Goal: Task Accomplishment & Management: Complete application form

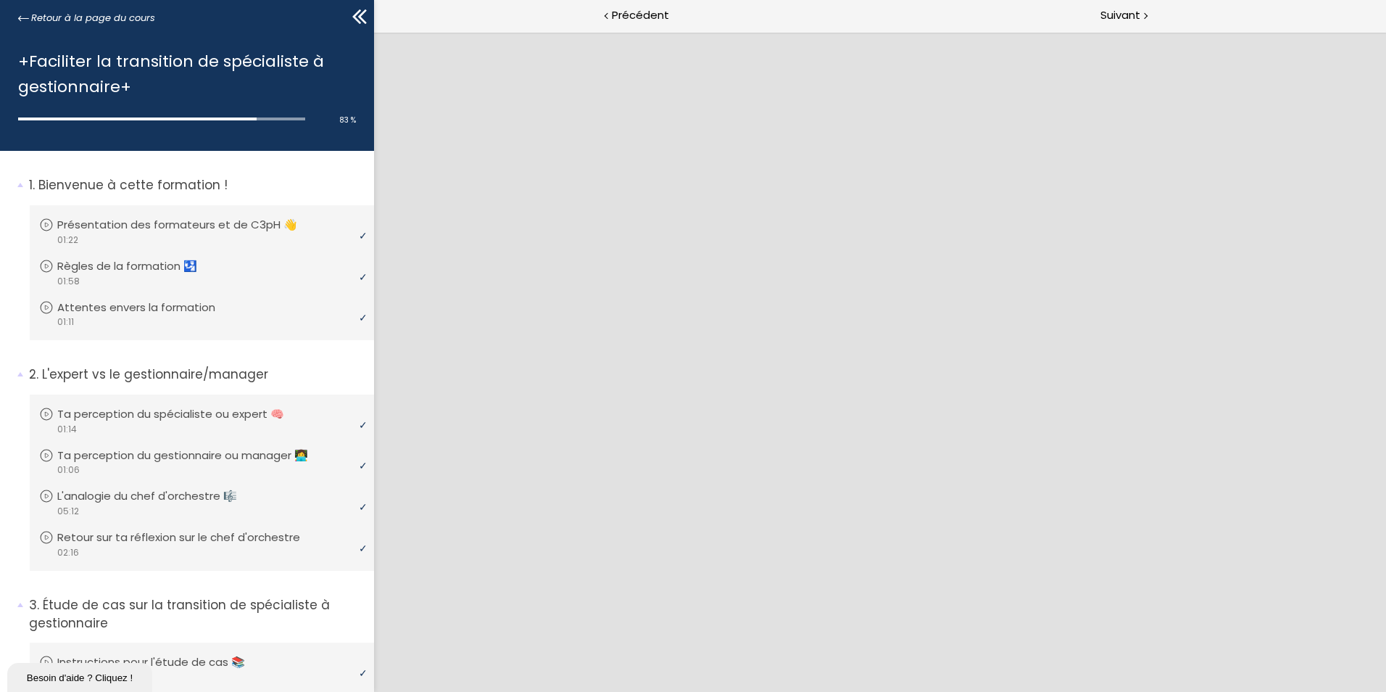
scroll to position [1605, 0]
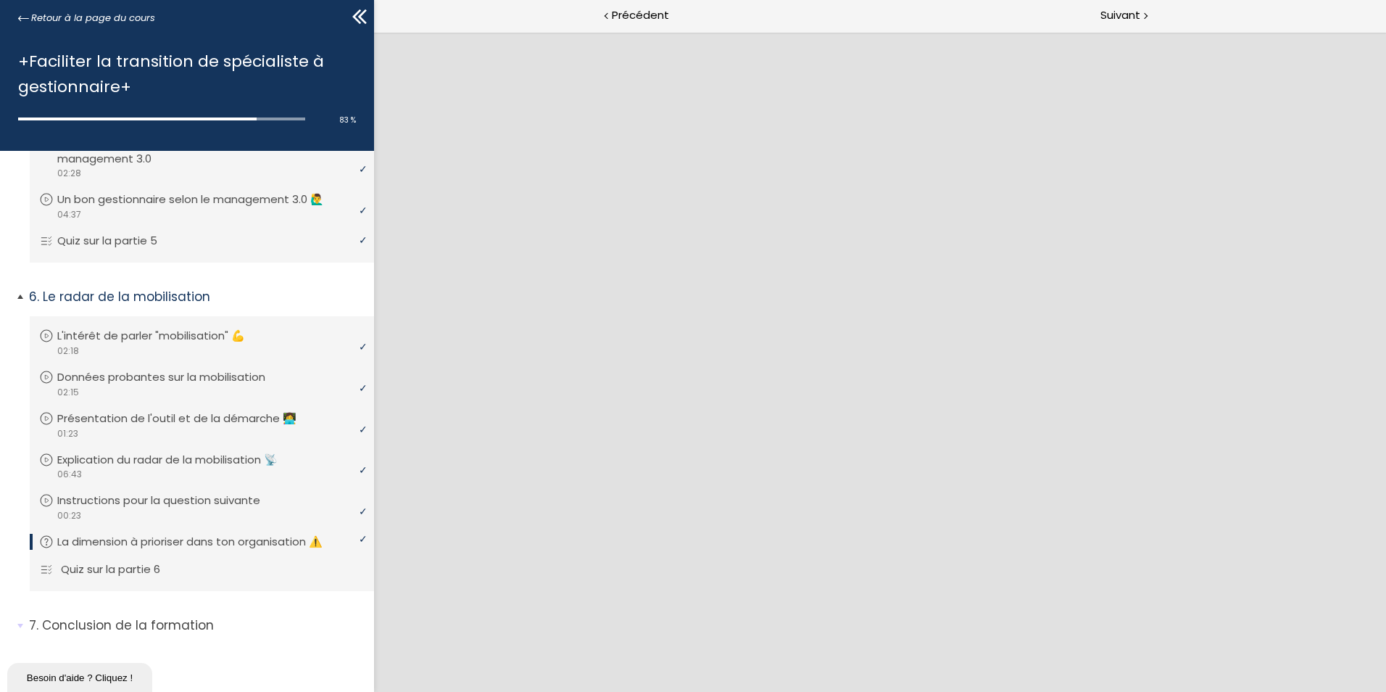
click at [183, 581] on li "Vous devez avoir terminé l'unité (Quiz sur la partie 6) pour pouvoir continuer.…" at bounding box center [202, 569] width 344 height 41
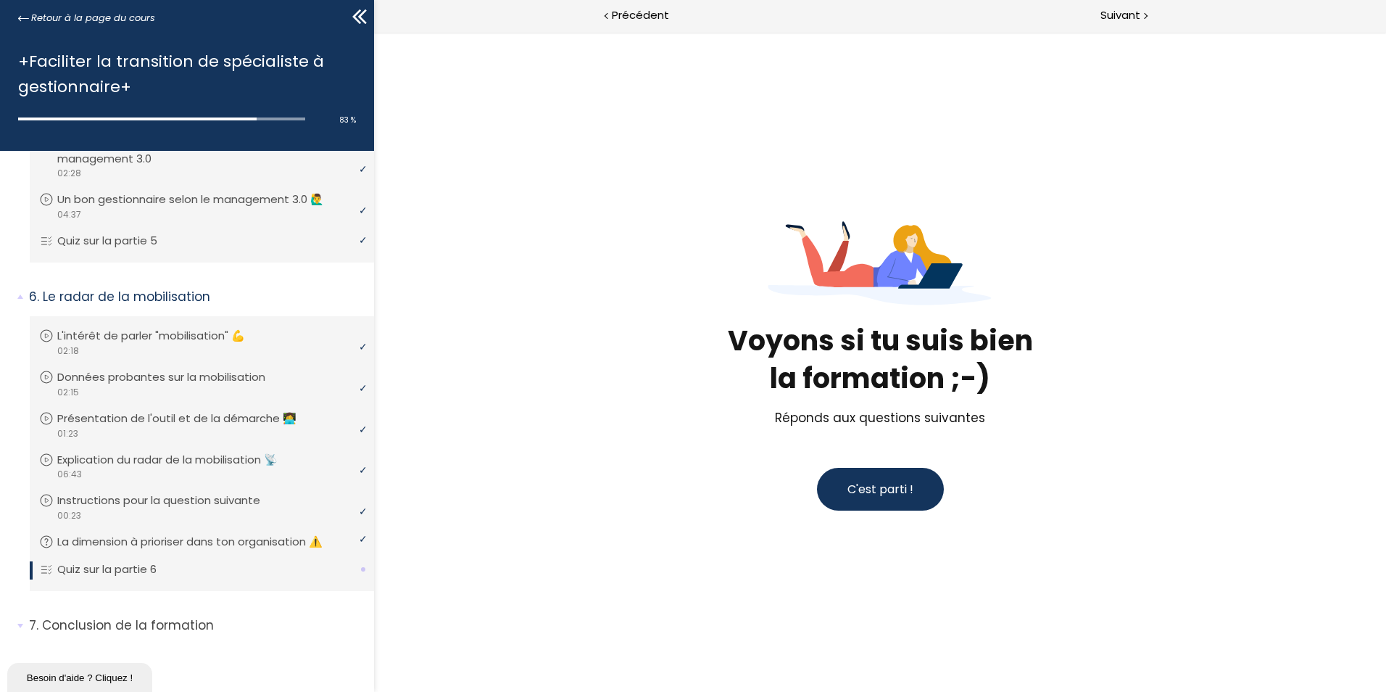
click at [913, 493] on button "C'est parti !" at bounding box center [880, 489] width 127 height 43
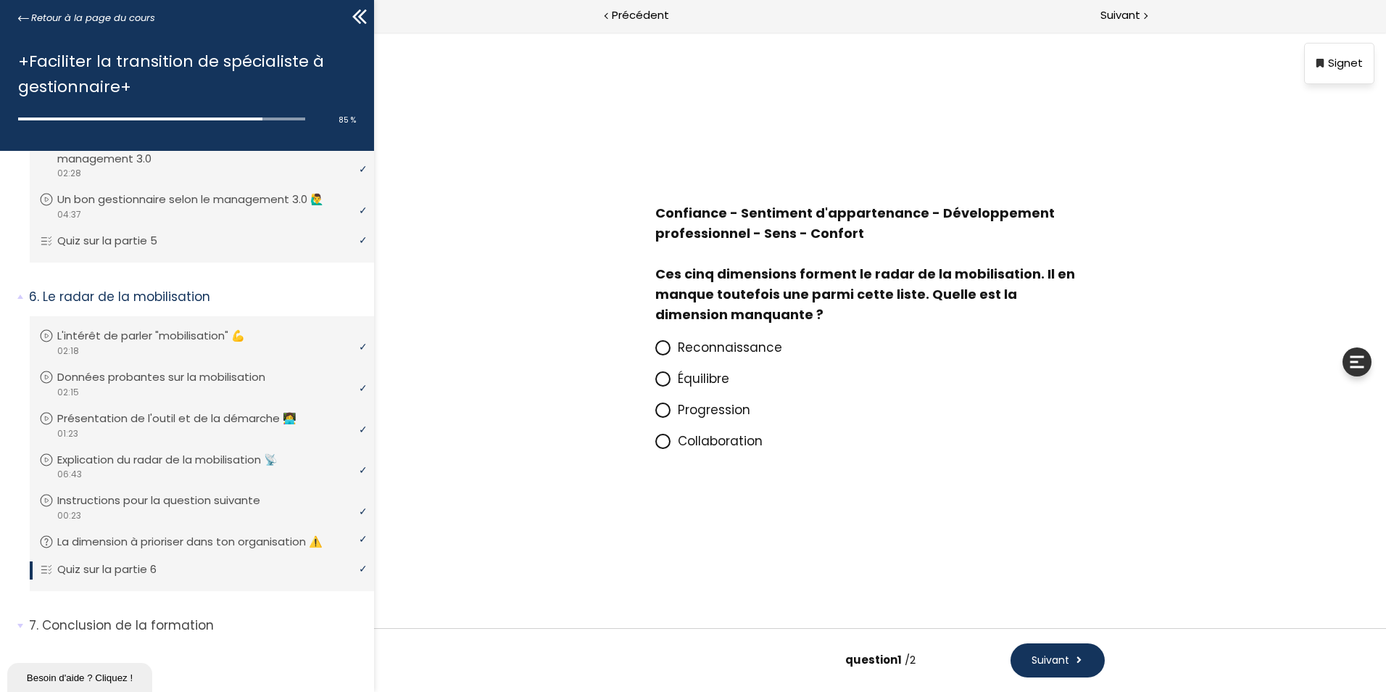
click at [763, 342] on span "Reconnaissance" at bounding box center [730, 347] width 104 height 17
click at [655, 352] on input "Reconnaissance" at bounding box center [655, 352] width 0 height 0
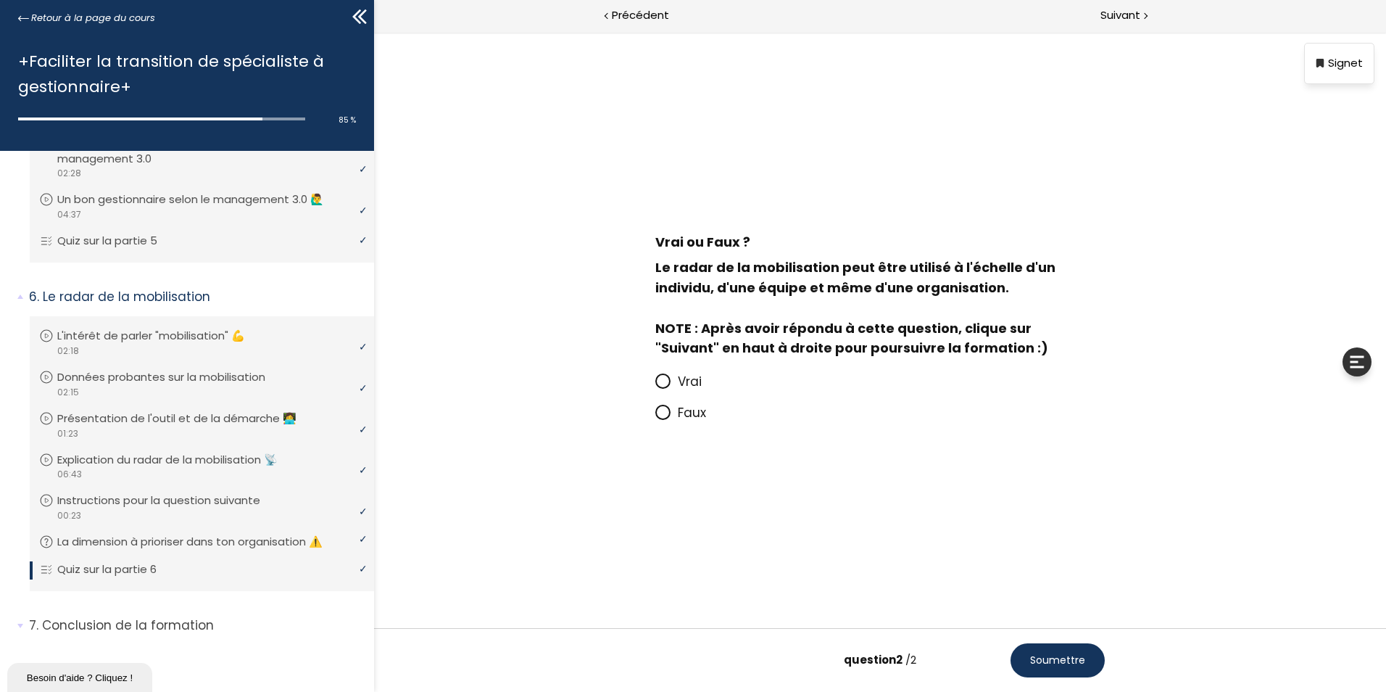
click at [697, 383] on span "Vrai" at bounding box center [690, 381] width 24 height 17
click at [655, 386] on input "Vrai" at bounding box center [655, 386] width 0 height 0
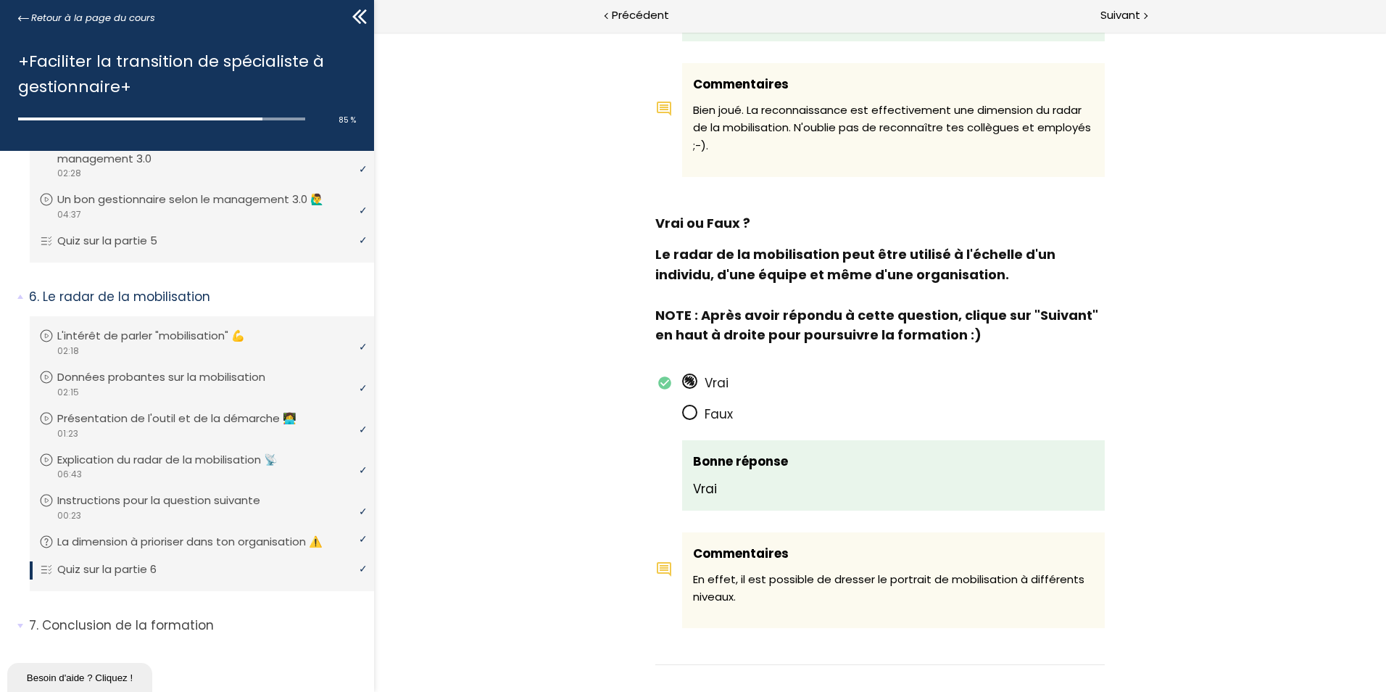
scroll to position [786, 0]
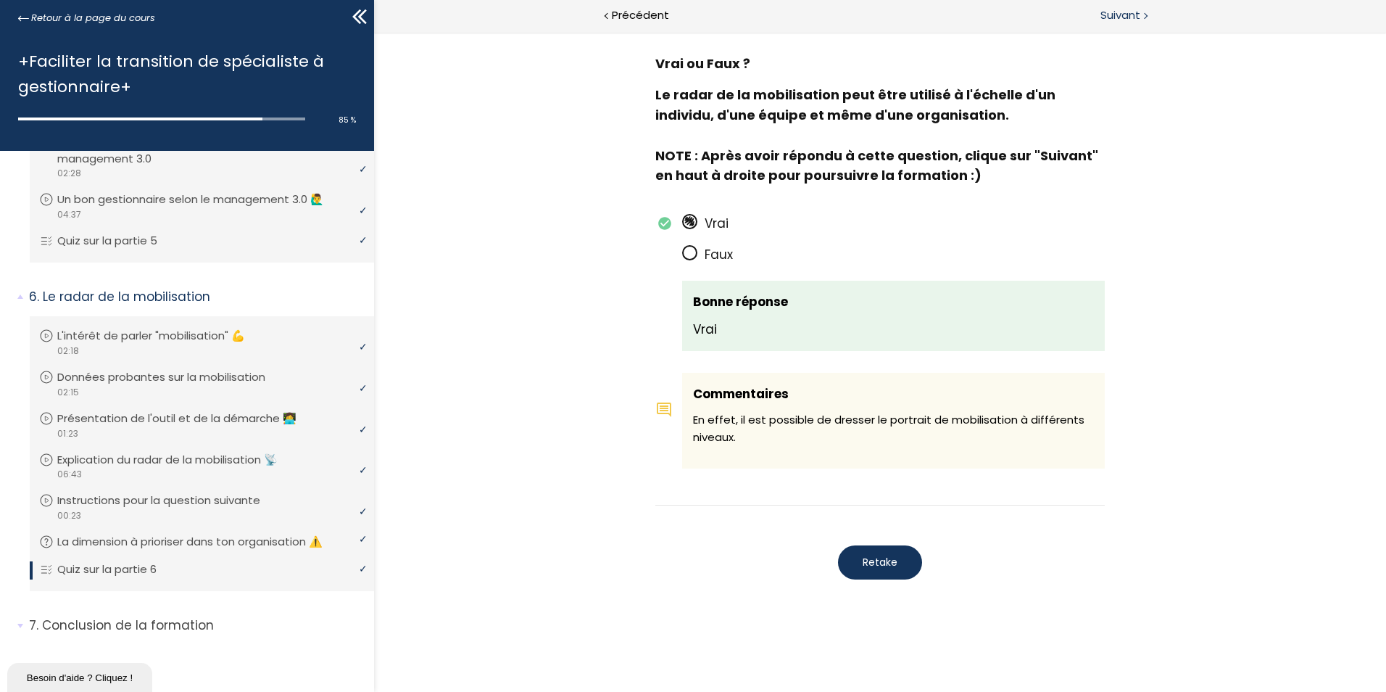
click at [1153, 15] on div "Suivant" at bounding box center [1133, 16] width 506 height 33
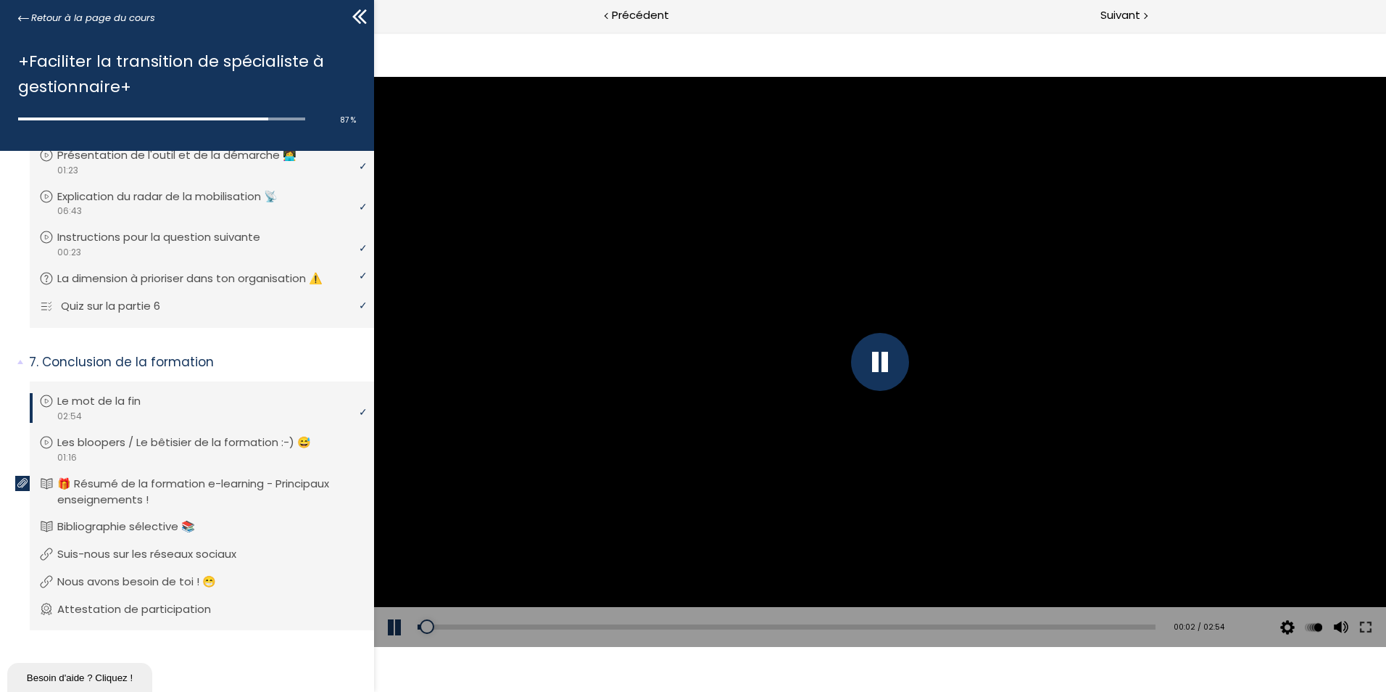
scroll to position [1868, 0]
click at [1069, 620] on div "Add chapter 02:41" at bounding box center [787, 627] width 738 height 41
click at [1108, 628] on div "02:46" at bounding box center [787, 626] width 738 height 5
click at [229, 445] on p "Les bloopers / Le bêtisier de la formation :-) 😅" at bounding box center [198, 442] width 275 height 16
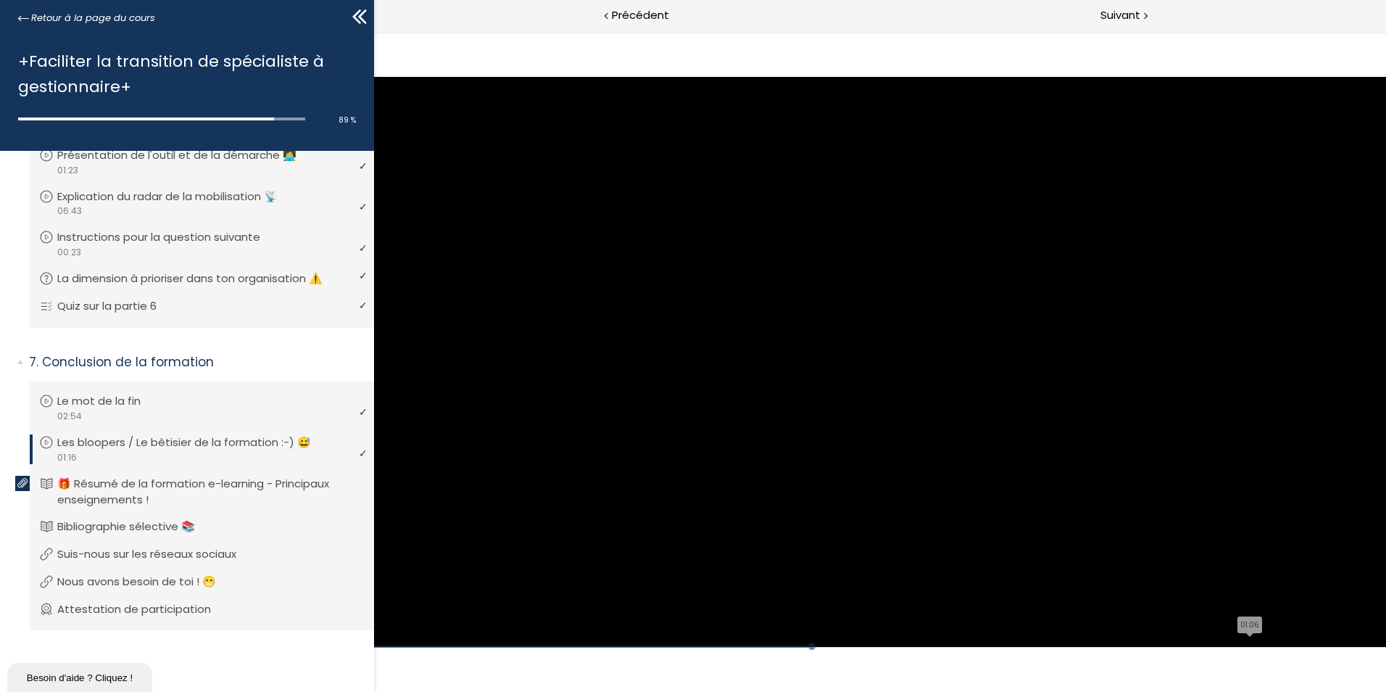
click at [1066, 623] on div "Click for sound @keyframes VOLUME_SMALL_WAVE_FLASH { 0% { opacity: 0; } 33% { o…" at bounding box center [880, 361] width 1012 height 569
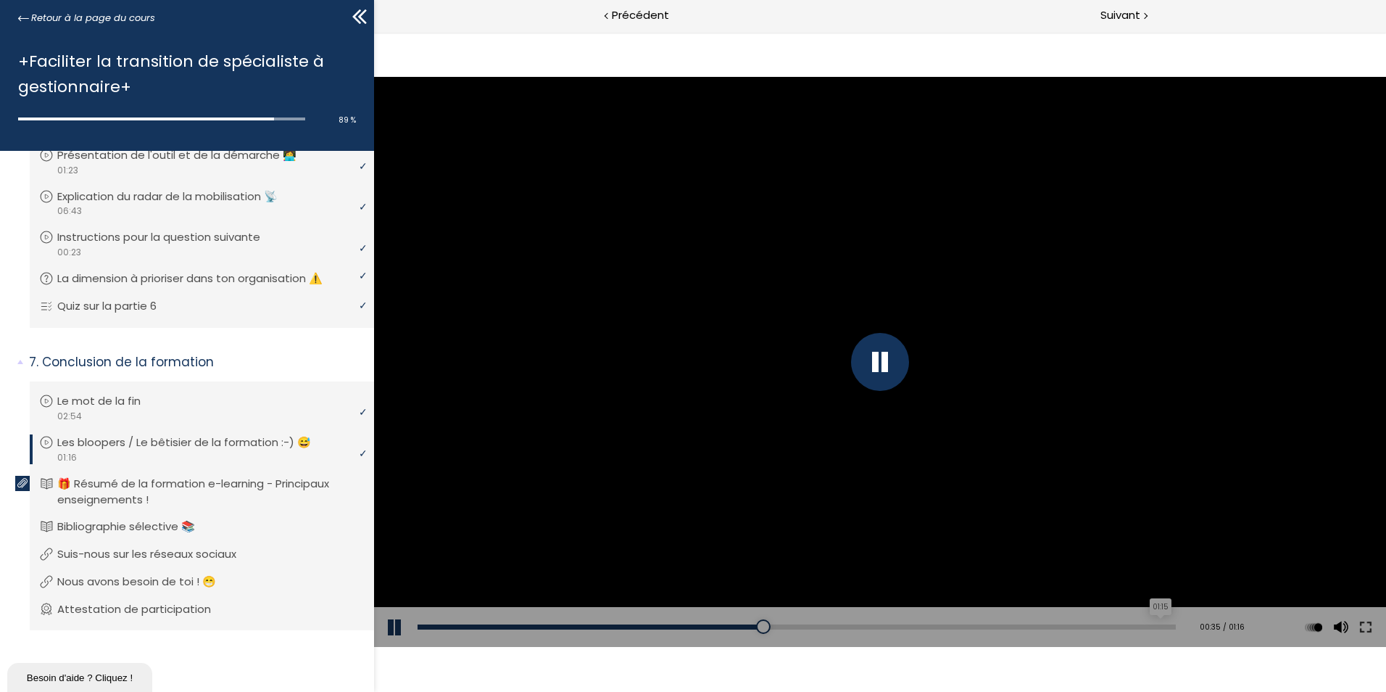
click at [1150, 626] on div "01:15" at bounding box center [797, 626] width 758 height 5
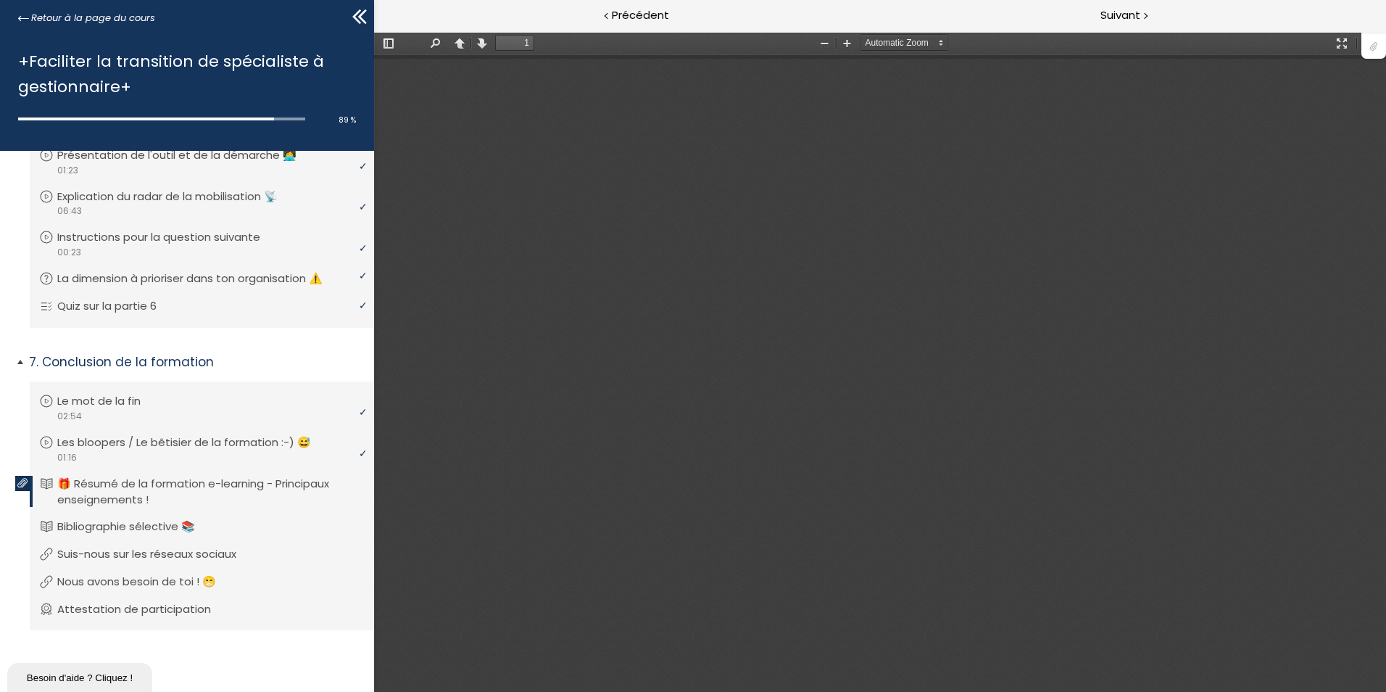
click at [225, 489] on p "🎁 Résumé de la formation e-learning - Principaux enseignements !" at bounding box center [209, 492] width 304 height 32
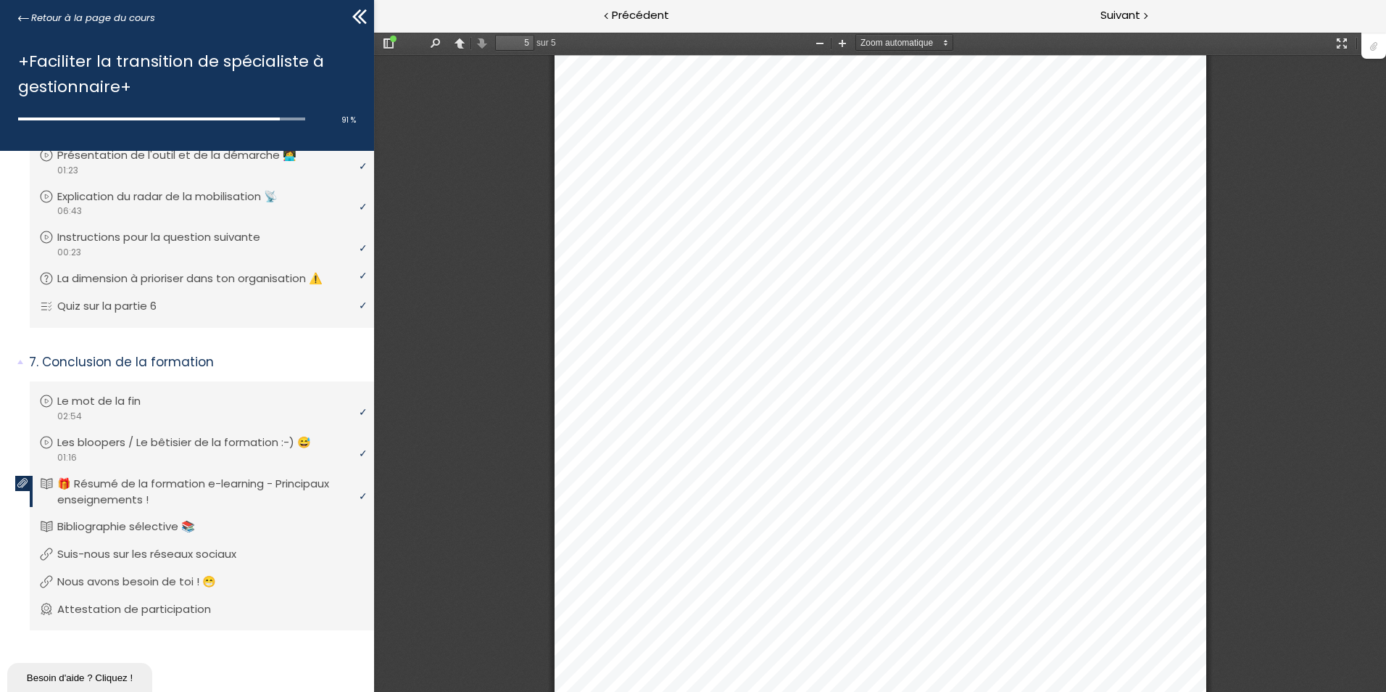
scroll to position [4117, 0]
click at [164, 517] on li "Vous devez avoir terminé l'unité (Bibliographie sélective 📚) pour pouvoir conti…" at bounding box center [202, 526] width 344 height 39
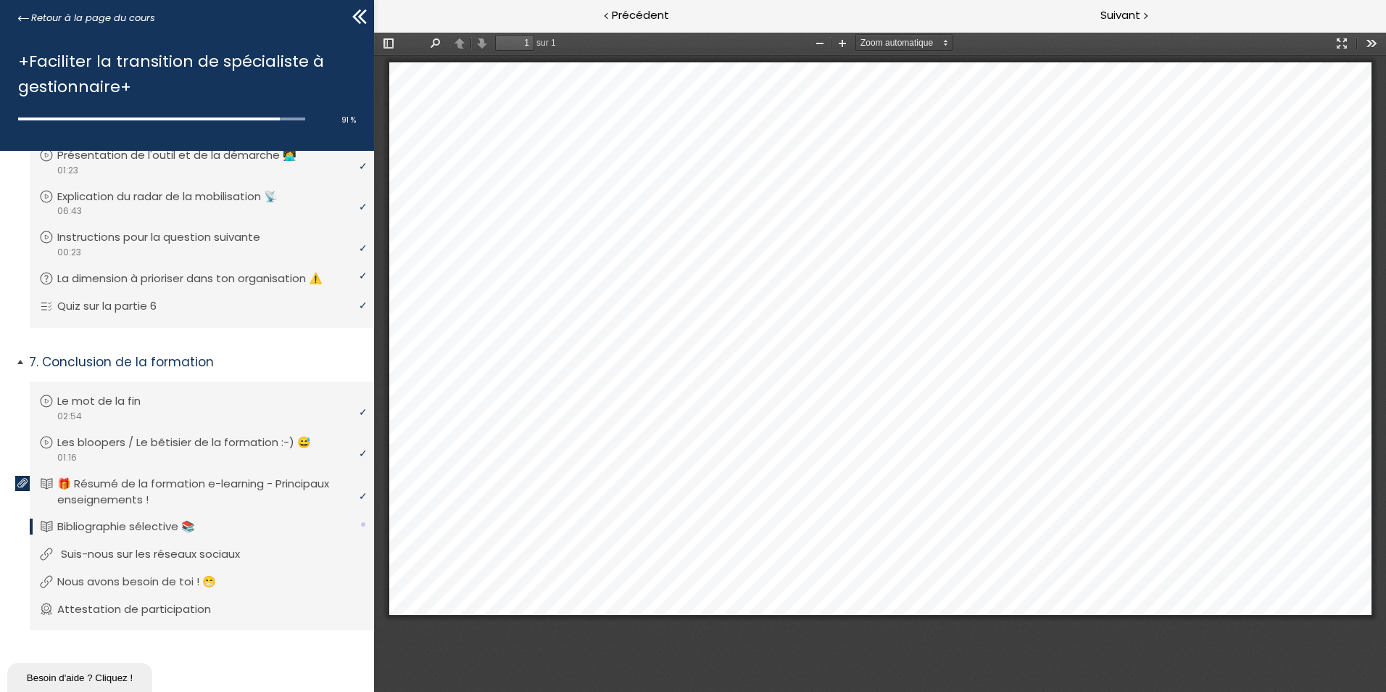
click at [244, 555] on p "Suis-nous sur les réseaux sociaux" at bounding box center [161, 554] width 201 height 16
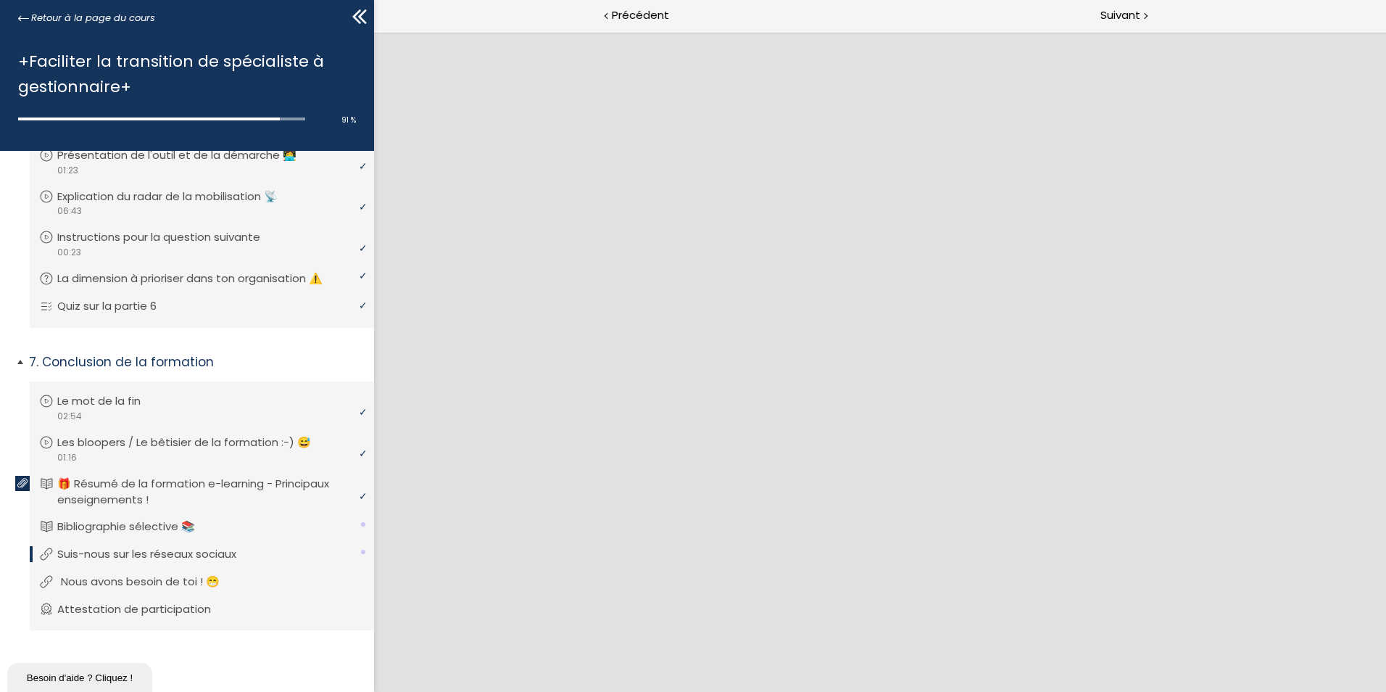
click at [244, 573] on link "Nous avons besoin de toi ! 😁" at bounding box center [200, 581] width 322 height 16
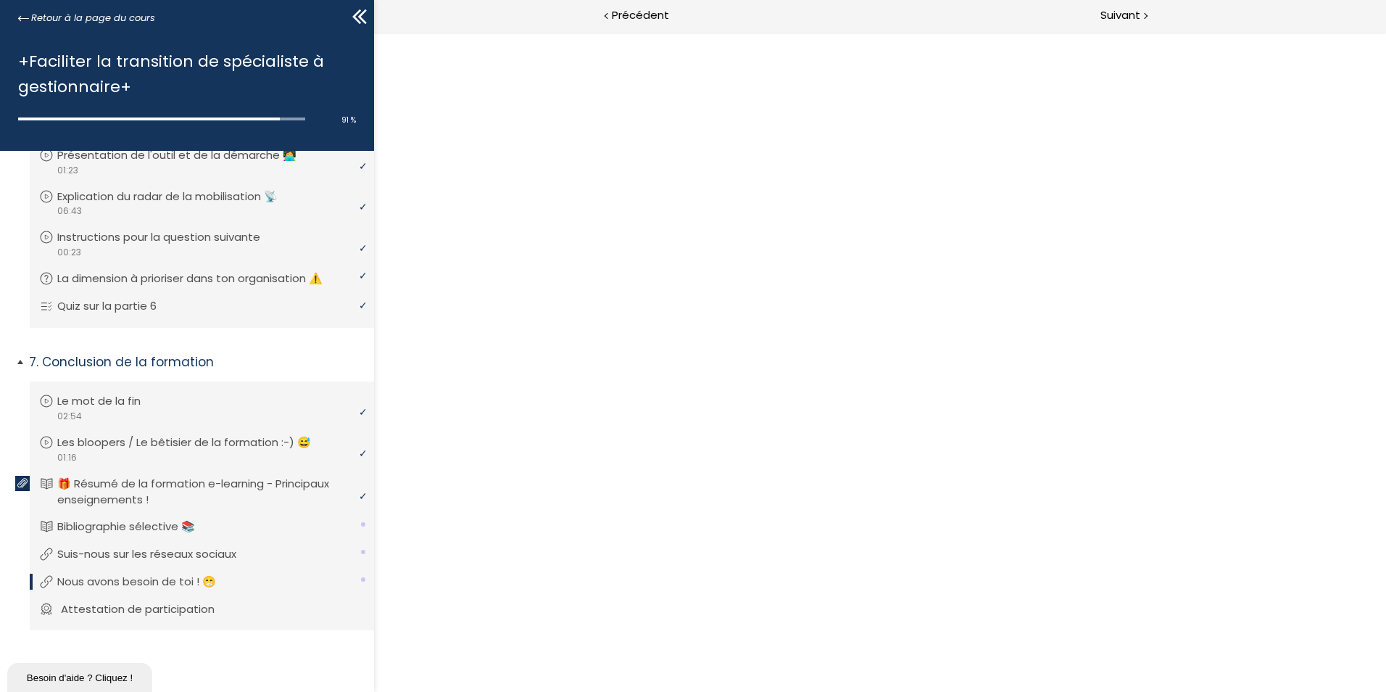
click at [238, 594] on li "Vous devez avoir terminé l'unité (Attestation de participation) pour pouvoir co…" at bounding box center [202, 609] width 344 height 41
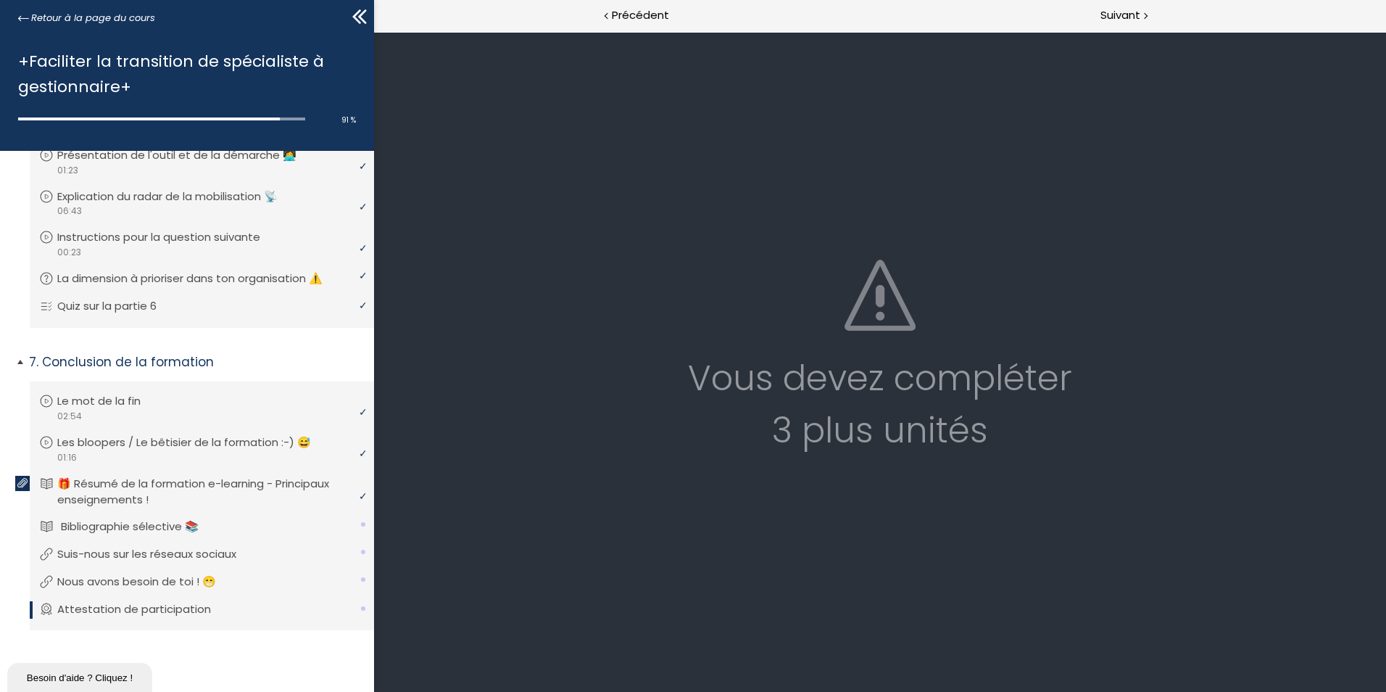
click at [294, 526] on link "Bibliographie sélective 📚" at bounding box center [200, 526] width 322 height 16
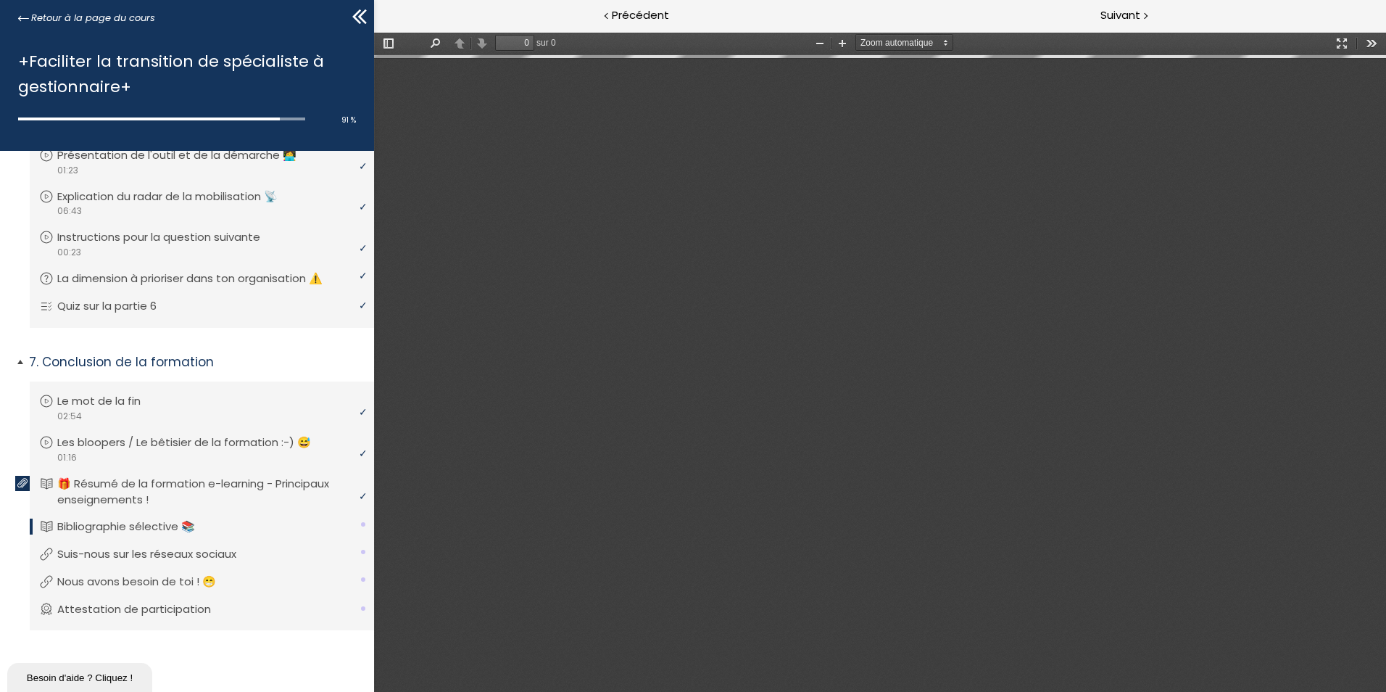
type input "1"
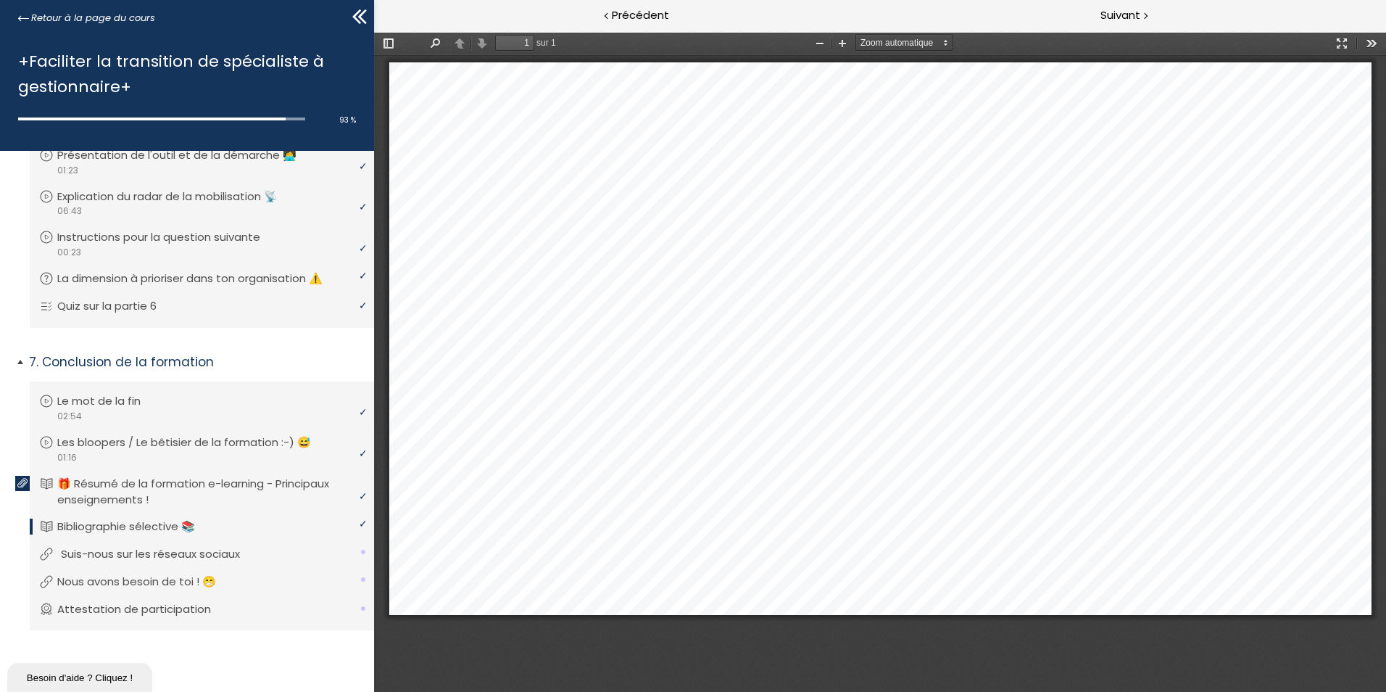
click at [289, 539] on li "Vous devez avoir terminé l'unité (Suis-nous sur les réseaux sociaux) pour pouvo…" at bounding box center [202, 553] width 344 height 39
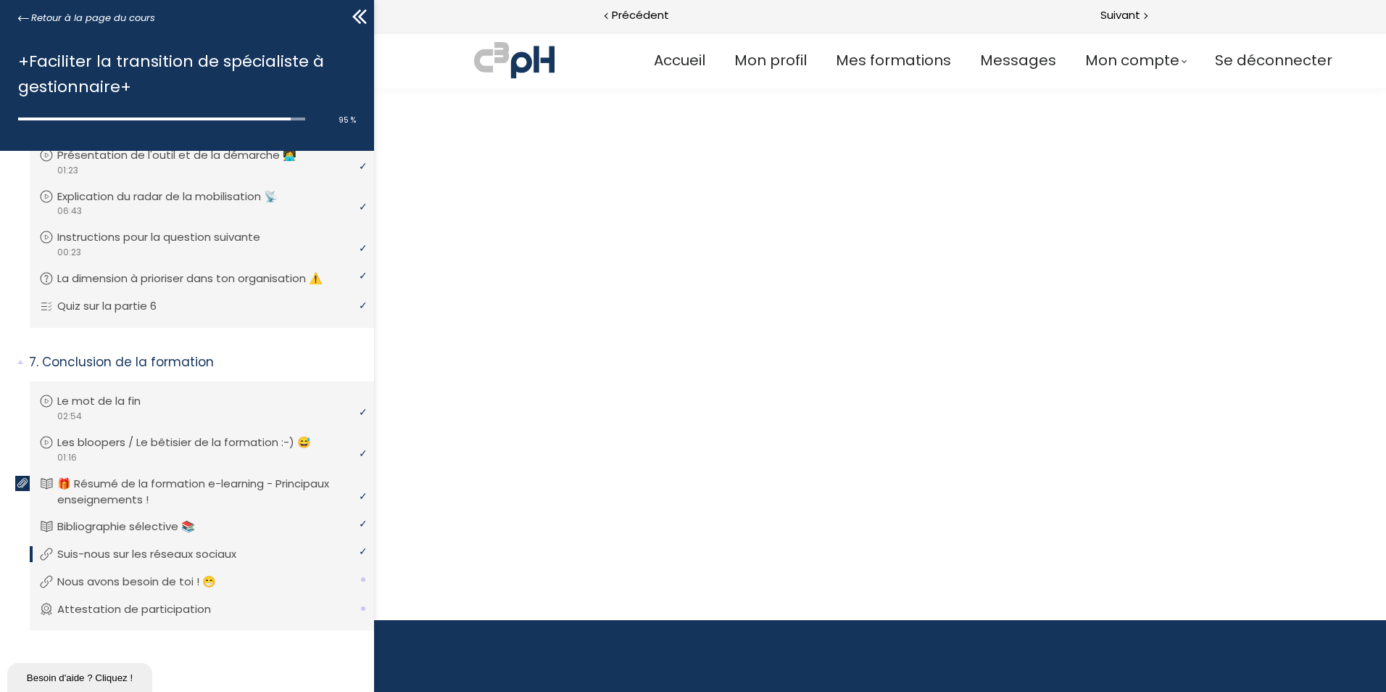
scroll to position [1127, 0]
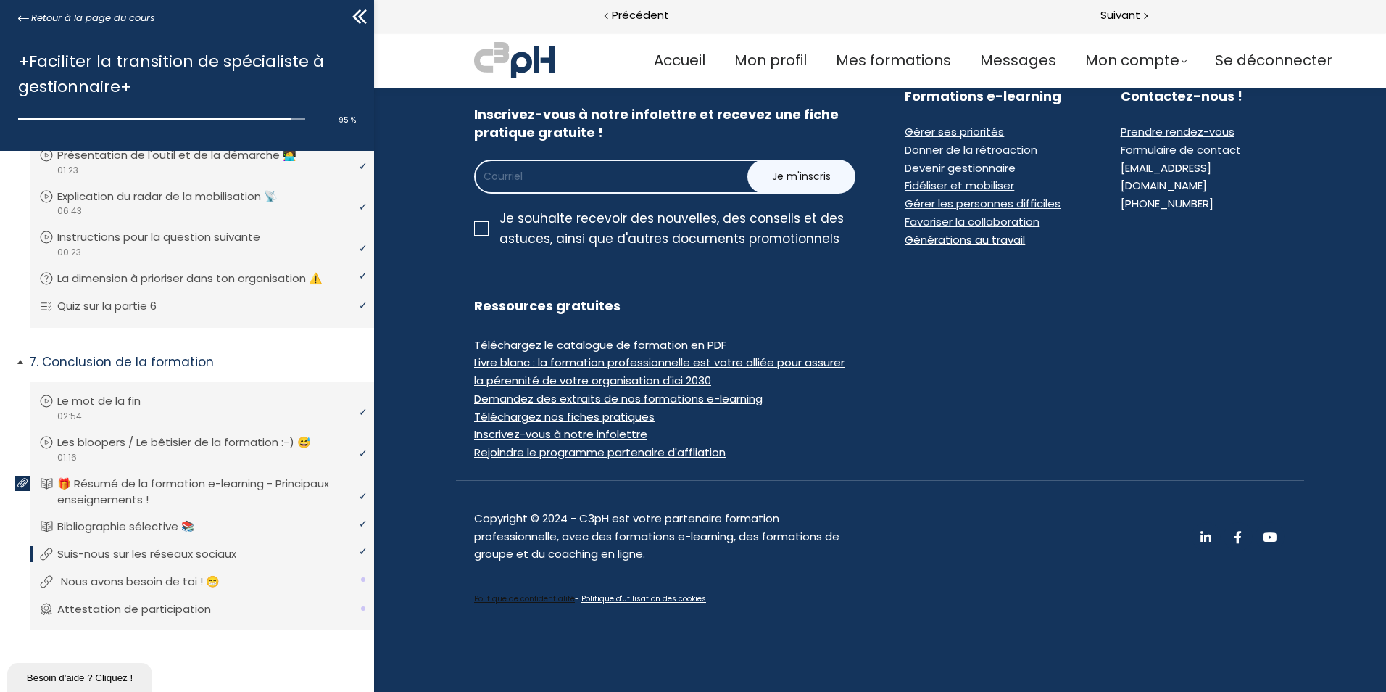
click at [252, 578] on link "Nous avons besoin de toi ! 😁" at bounding box center [200, 581] width 322 height 16
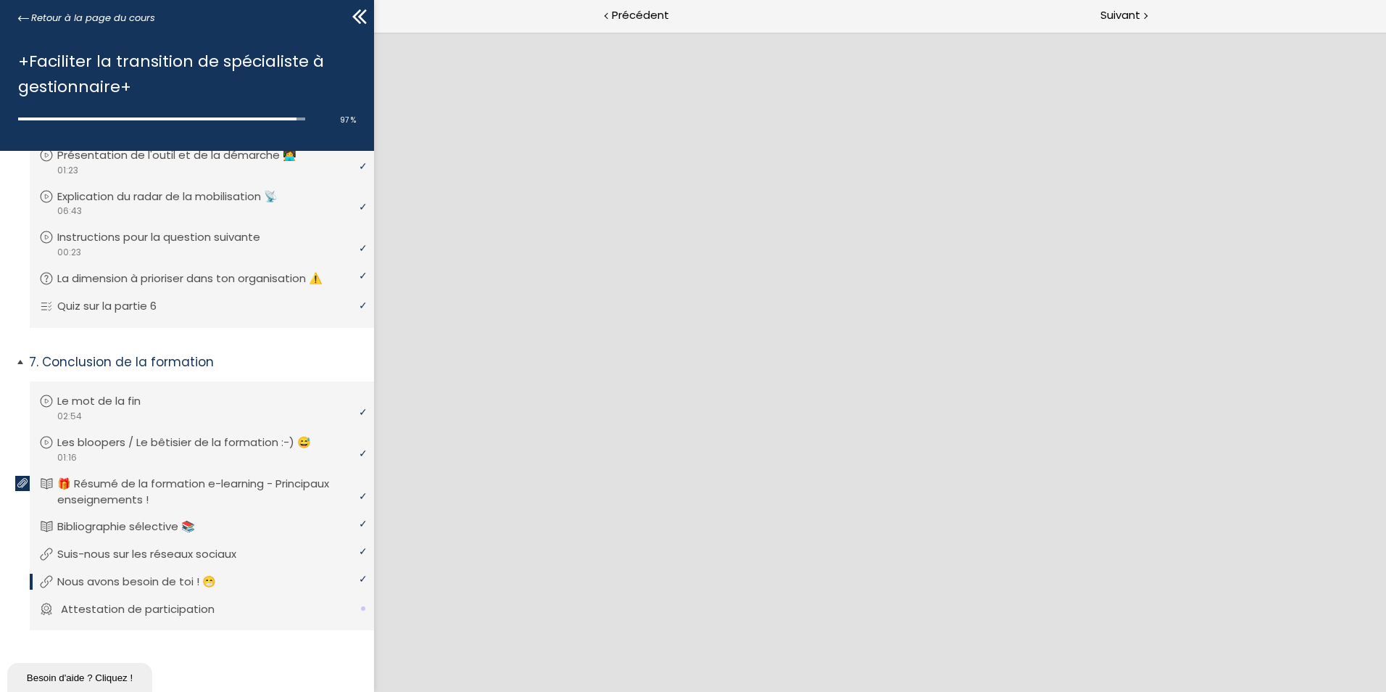
click at [249, 610] on link "Attestation de participation" at bounding box center [200, 609] width 322 height 16
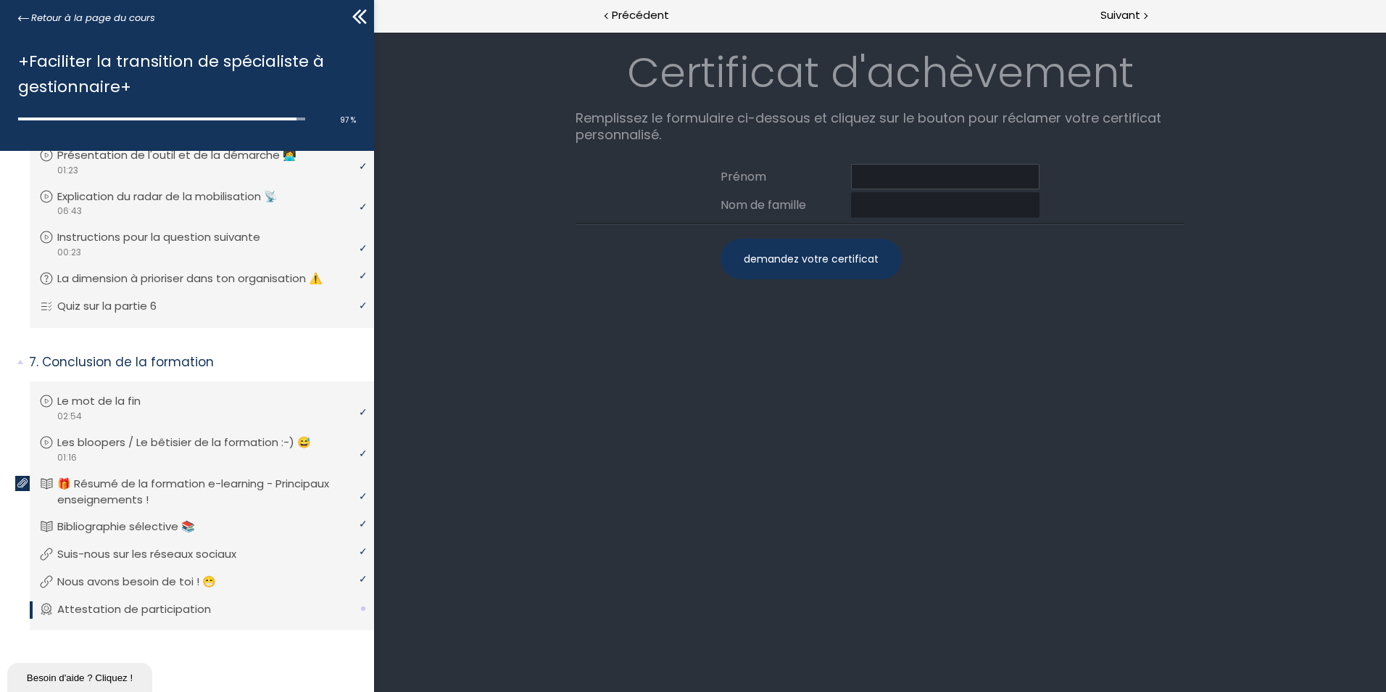
click at [908, 175] on input at bounding box center [945, 176] width 188 height 25
type input "Amirreza"
type input "Kalani"
click at [829, 254] on div "demandez votre certificat" at bounding box center [811, 258] width 181 height 41
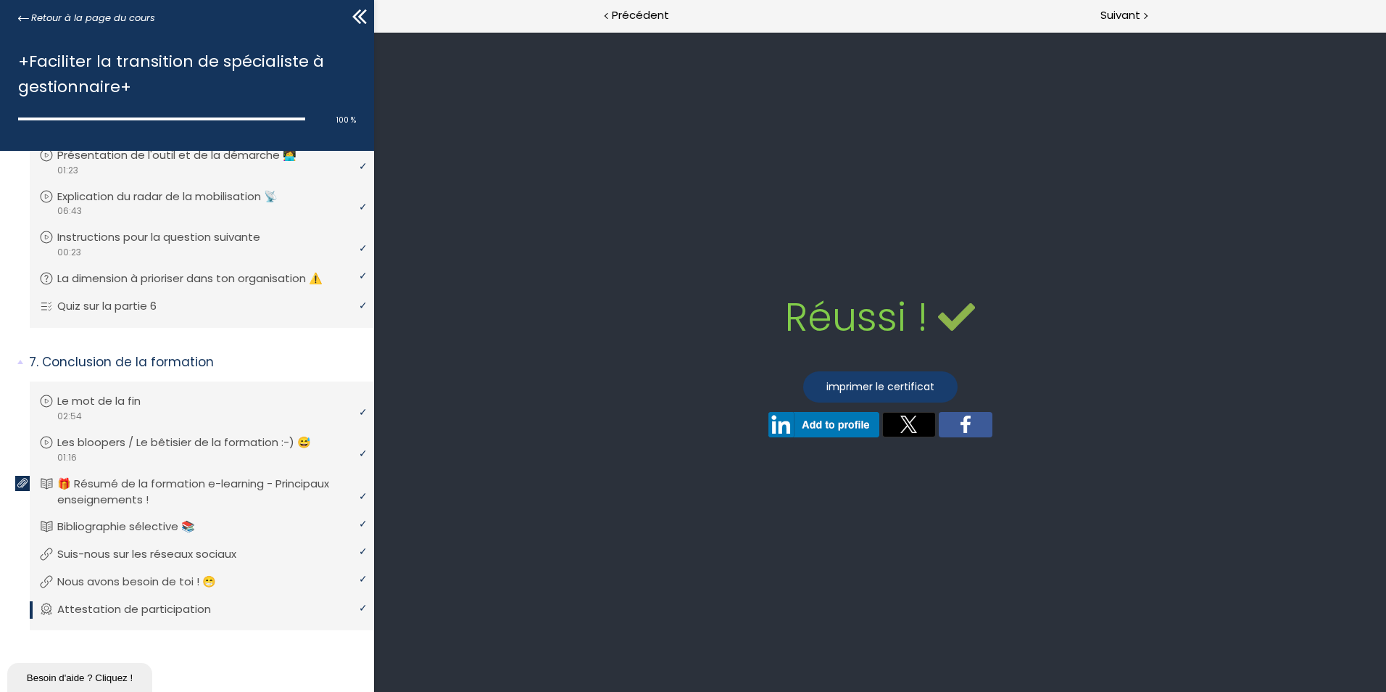
click at [892, 383] on link "imprimer le certificat" at bounding box center [880, 386] width 154 height 31
click at [1237, 212] on div "Réussi ! Echoué ! Réponse correcte. Réponse incorrecte." at bounding box center [880, 362] width 983 height 660
